Goal: Information Seeking & Learning: Check status

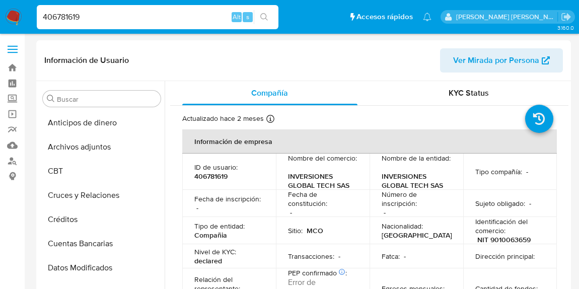
select select "10"
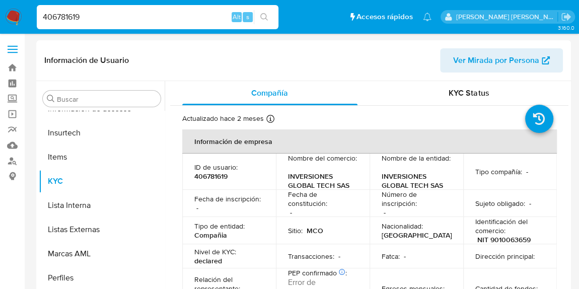
drag, startPoint x: 0, startPoint y: 0, endPoint x: 32, endPoint y: -2, distance: 31.7
type input "2425258955"
click at [270, 21] on button "search-icon" at bounding box center [264, 17] width 21 height 14
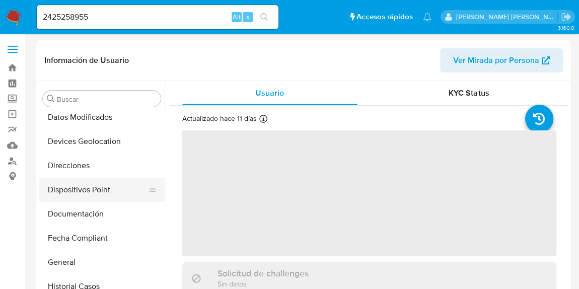
select select "10"
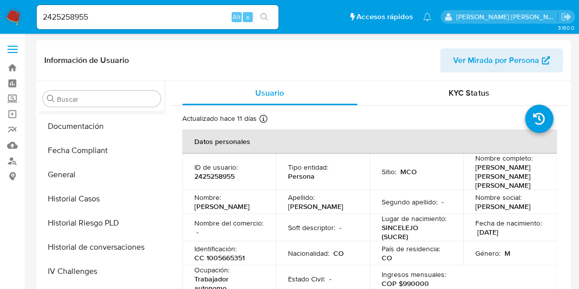
scroll to position [242, 0]
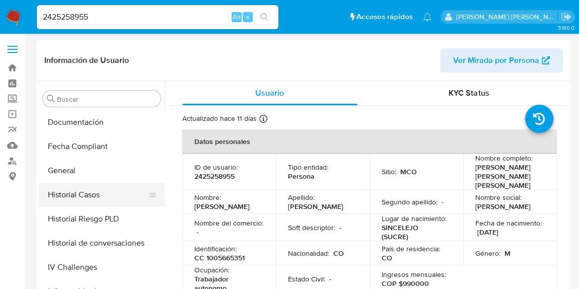
click at [75, 192] on button "Historial Casos" at bounding box center [98, 195] width 118 height 24
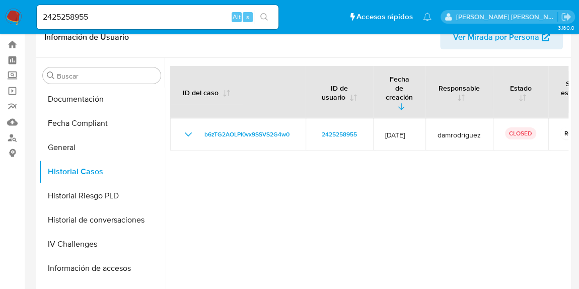
scroll to position [0, 0]
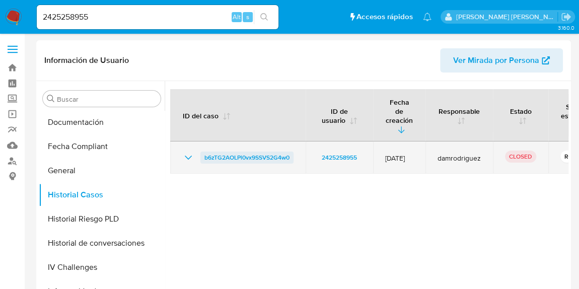
click at [259, 151] on span "b6zTG2AOLPl0vx9SSVS2G4w0" at bounding box center [246, 157] width 85 height 12
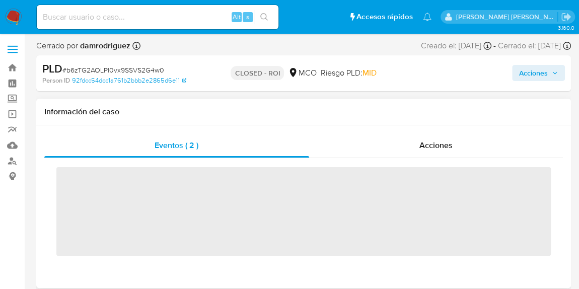
scroll to position [425, 0]
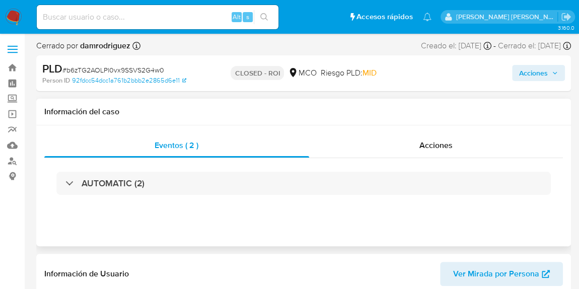
select select "10"
